Goal: Feedback & Contribution: Contribute content

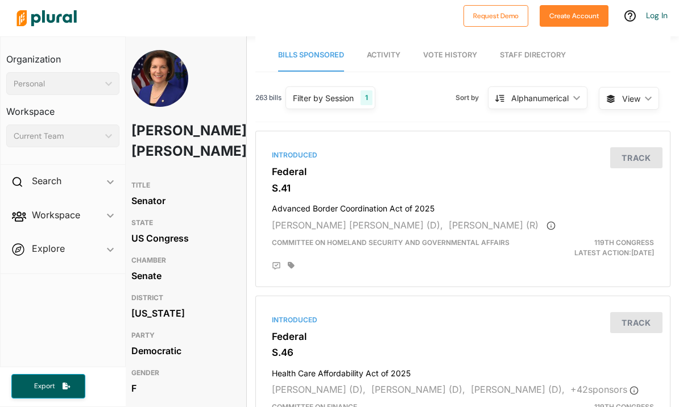
scroll to position [0, 9]
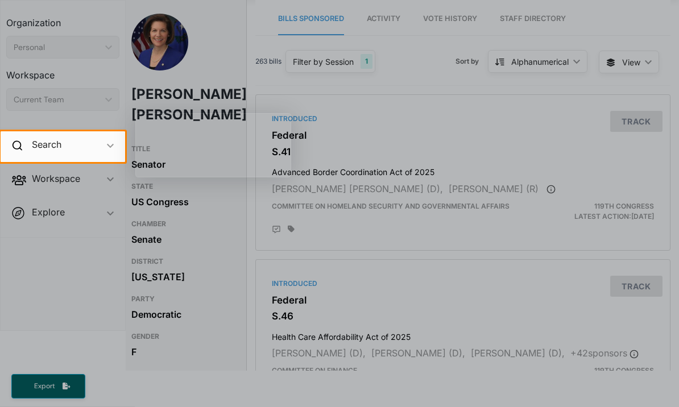
click at [66, 272] on div at bounding box center [339, 286] width 679 height 248
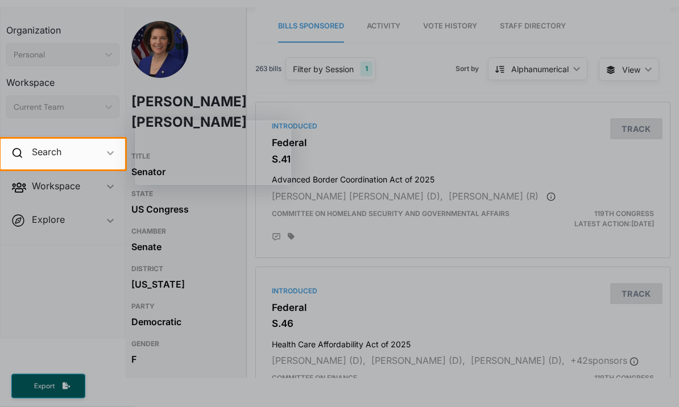
scroll to position [0, 0]
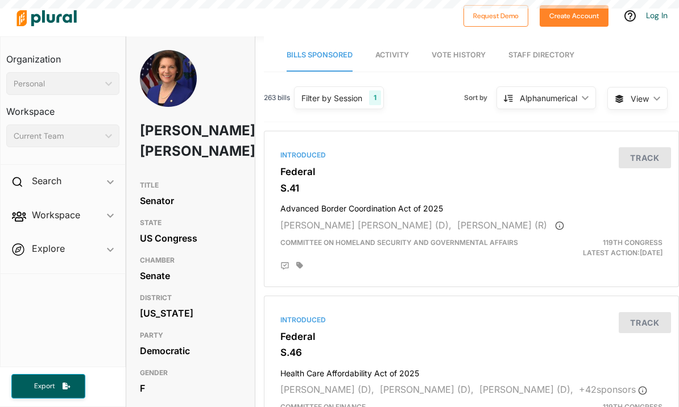
scroll to position [36, 0]
click at [403, 39] on link "Activity" at bounding box center [392, 55] width 34 height 32
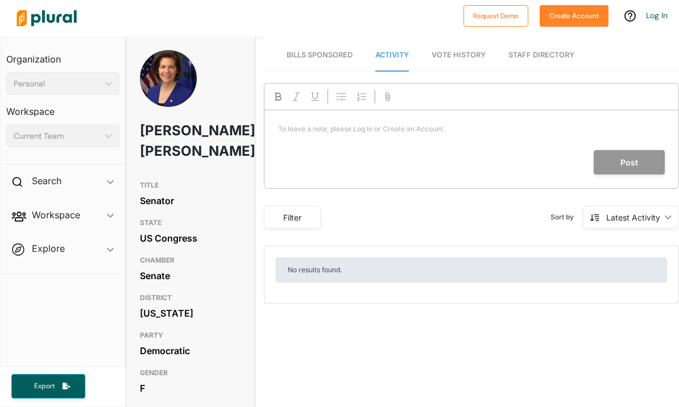
click at [334, 124] on p "To leave a note, please Log In or Create an Account. ﻿" at bounding box center [471, 129] width 387 height 10
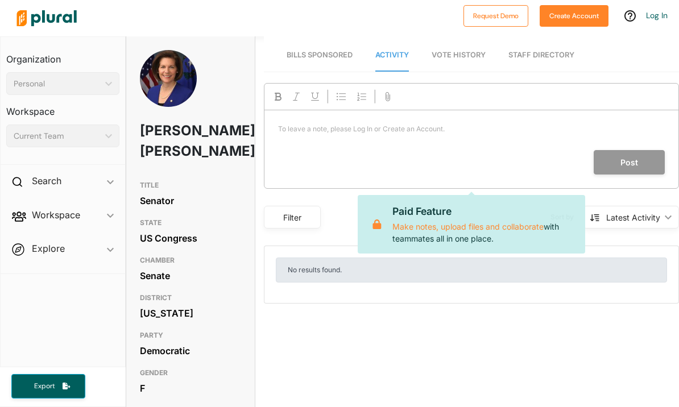
click at [339, 110] on div "To leave a note, please Log In or Create an Account. ﻿" at bounding box center [471, 130] width 414 height 40
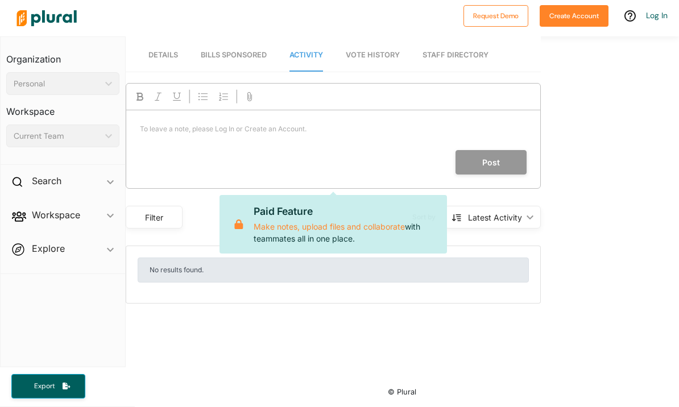
click at [199, 124] on p "To leave a note, please Log In or Create an Account. ﻿" at bounding box center [333, 129] width 387 height 10
click at [327, 110] on div "To leave a note, please Log In or Create an Account. ﻿" at bounding box center [333, 130] width 414 height 40
click at [197, 110] on div "To leave a note, please Log In or Create an Account. ﻿" at bounding box center [333, 130] width 414 height 40
click at [159, 124] on p "To leave a note, please Log In or Create an Account. ﻿" at bounding box center [333, 129] width 387 height 10
click at [193, 150] on div "Post" at bounding box center [326, 162] width 400 height 24
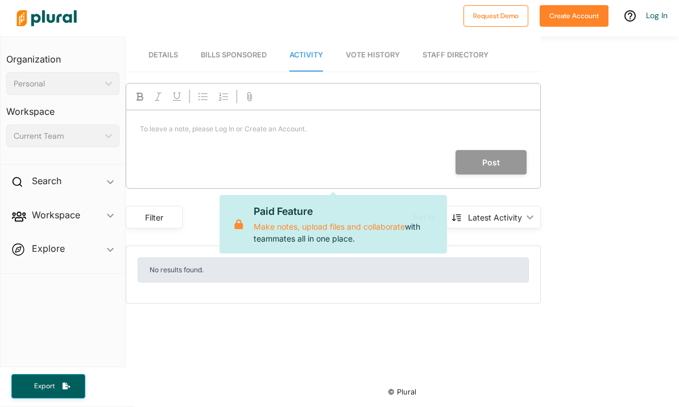
click at [330, 124] on p "To leave a note, please Log In or Create an Account. ﻿" at bounding box center [333, 129] width 387 height 10
click at [324, 110] on div "To leave a note, please Log In or Create an Account. ﻿" at bounding box center [333, 130] width 414 height 40
